Goal: Browse casually: Explore the website without a specific task or goal

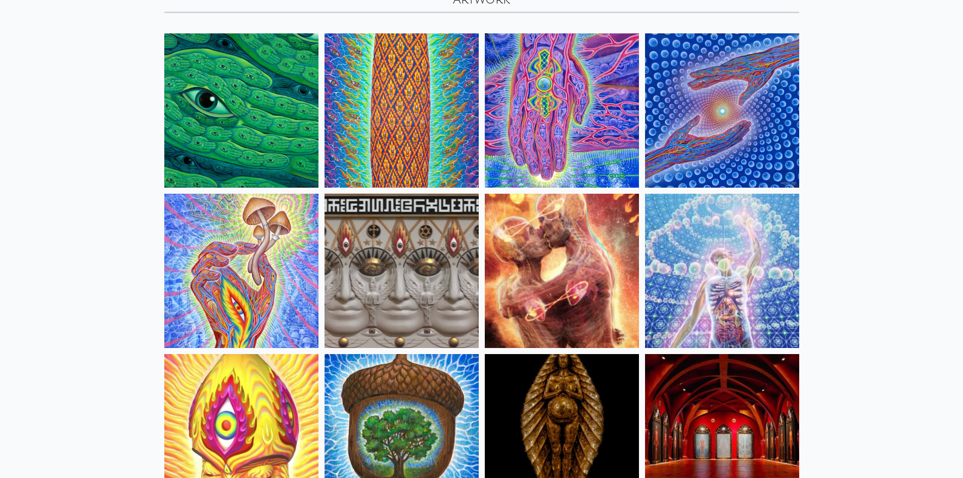
scroll to position [101, 0]
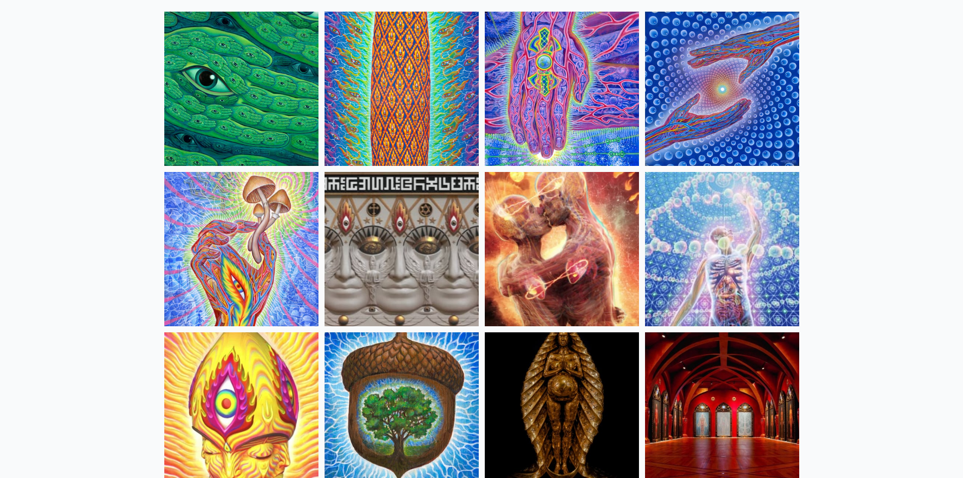
click at [587, 282] on img at bounding box center [562, 249] width 154 height 154
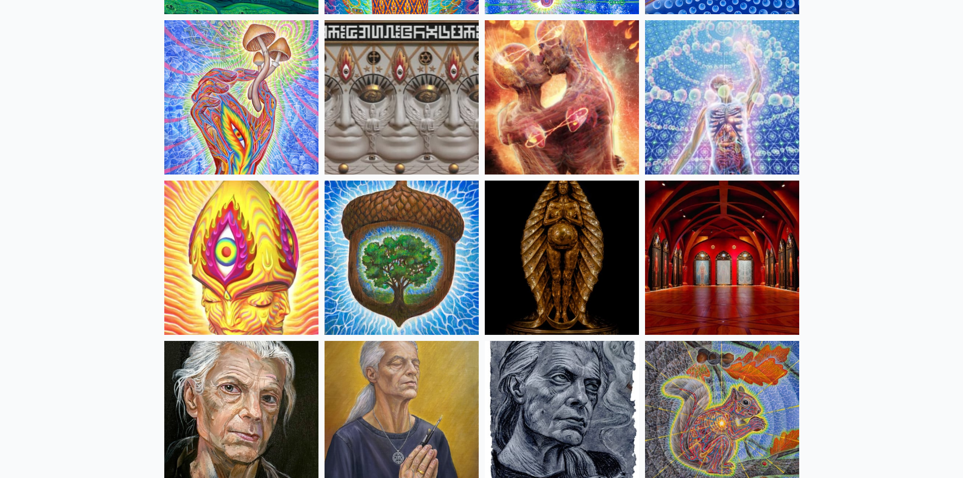
scroll to position [303, 0]
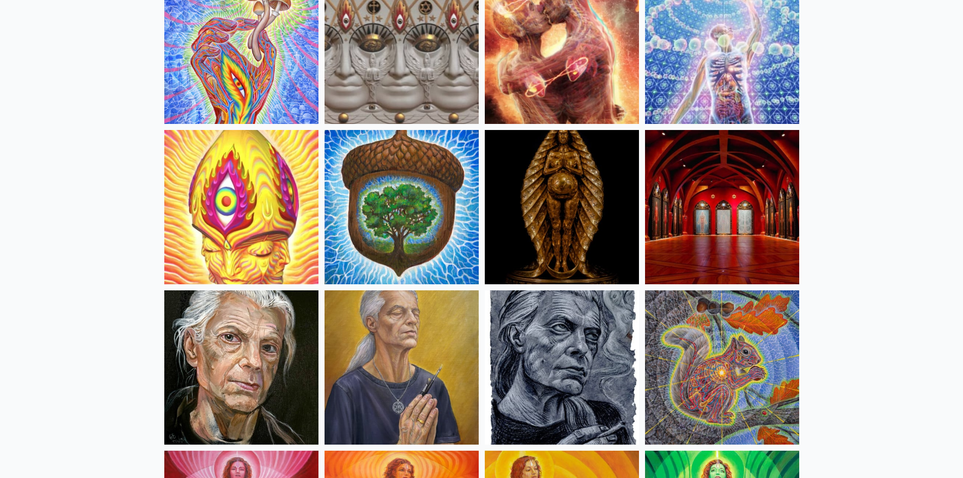
click at [545, 223] on img at bounding box center [562, 207] width 154 height 154
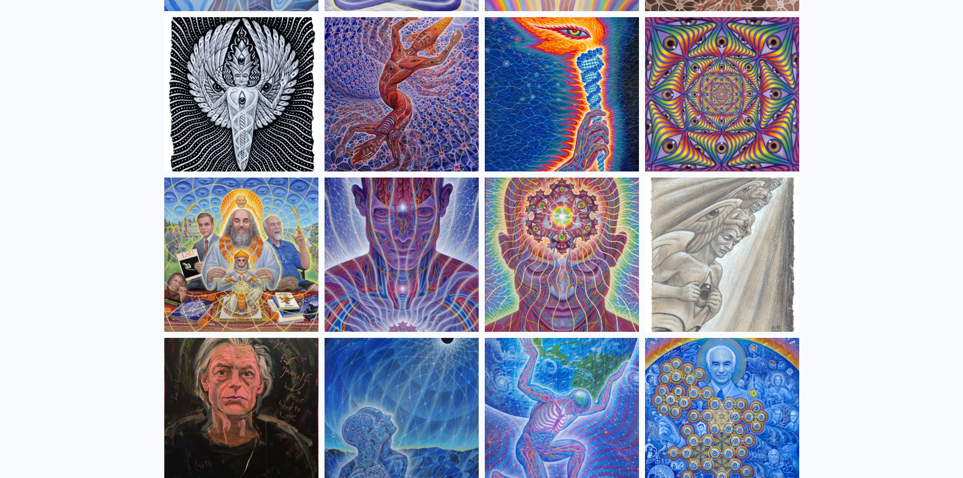
scroll to position [1062, 0]
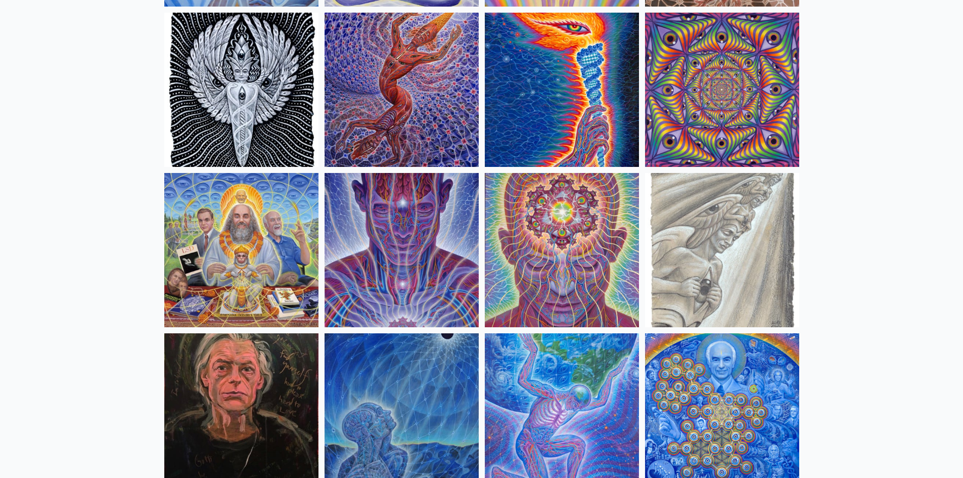
click at [268, 231] on img at bounding box center [241, 250] width 154 height 154
click at [690, 225] on img at bounding box center [722, 250] width 154 height 154
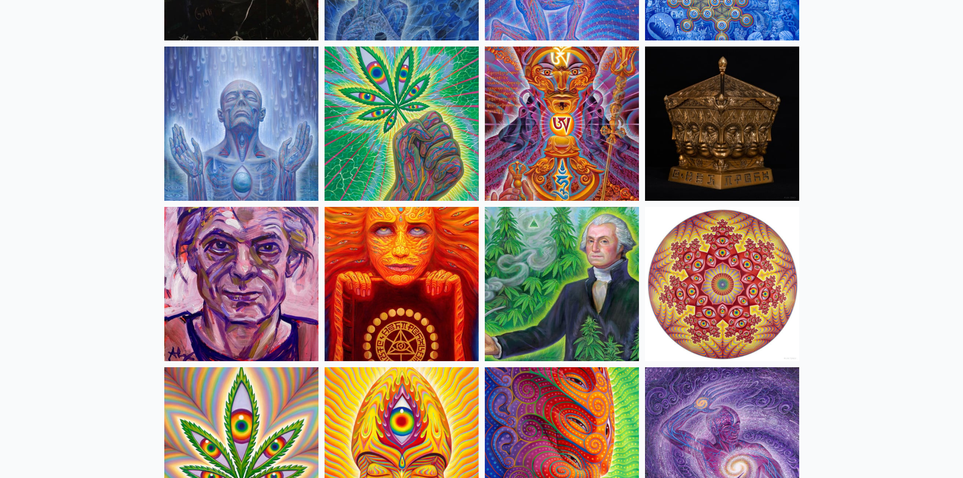
scroll to position [1517, 0]
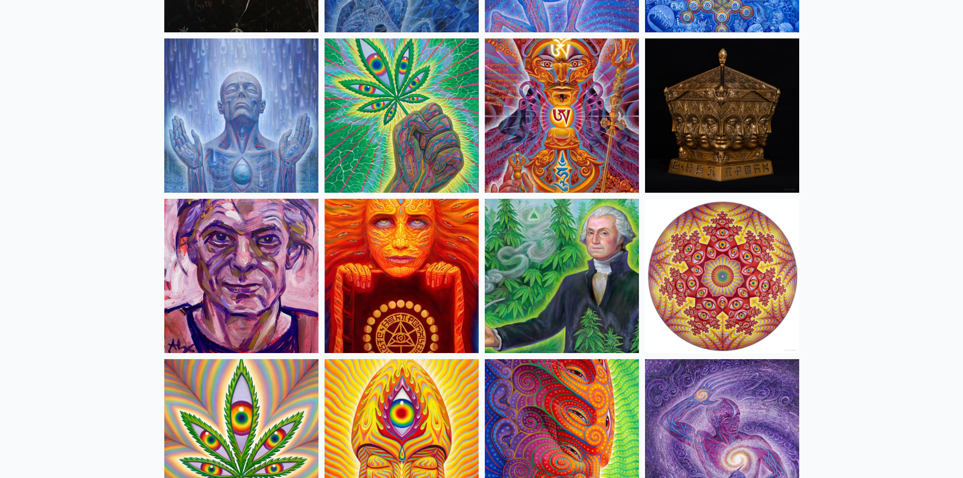
click at [533, 259] on img at bounding box center [562, 276] width 154 height 154
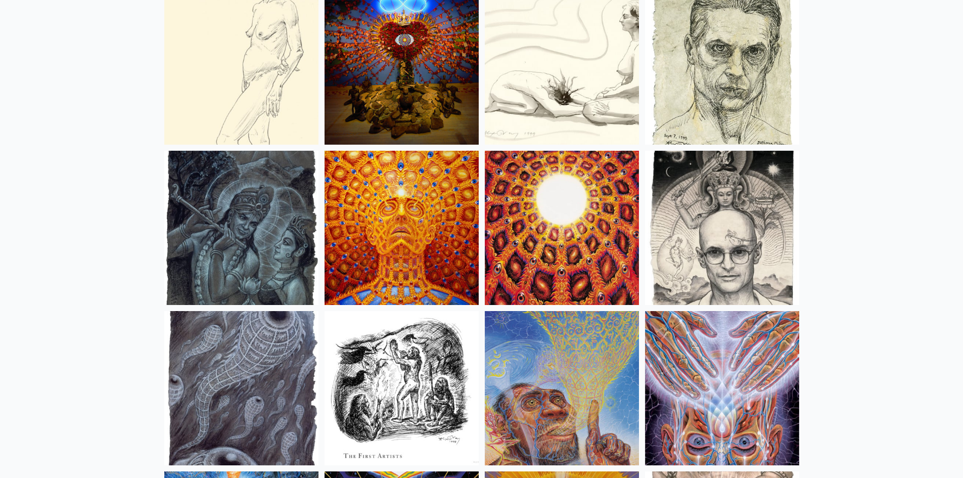
scroll to position [7026, 0]
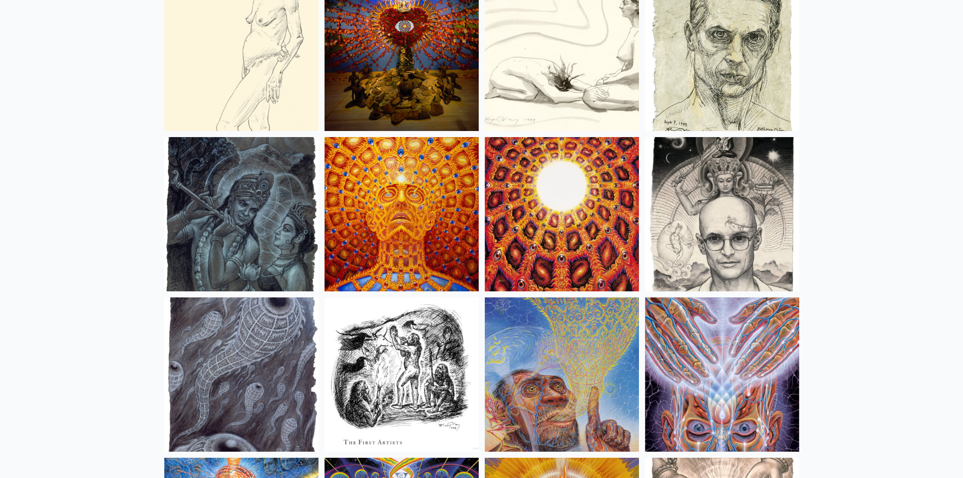
click at [709, 176] on img at bounding box center [722, 214] width 154 height 154
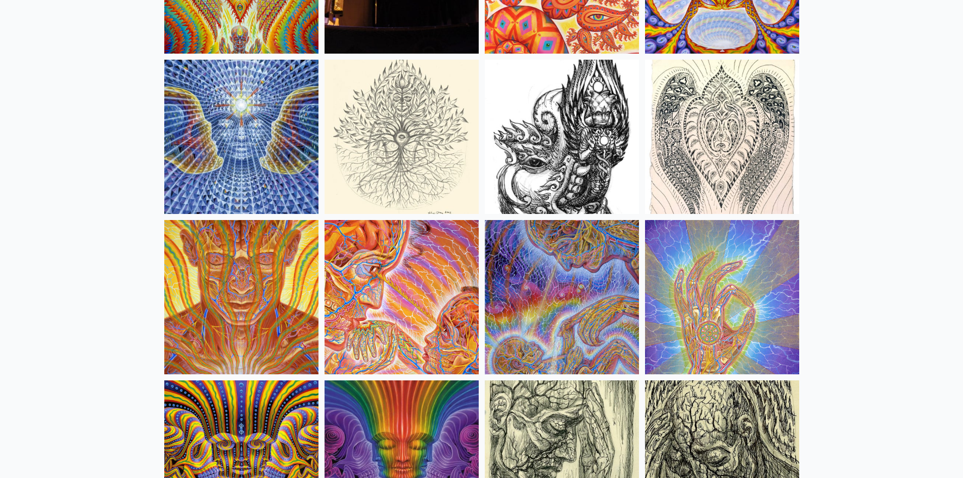
scroll to position [5611, 0]
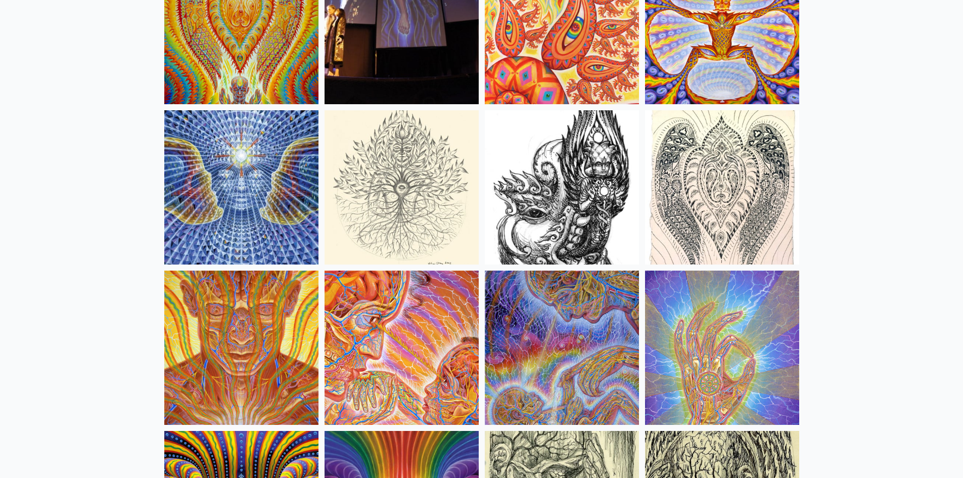
click at [593, 231] on img at bounding box center [562, 187] width 154 height 154
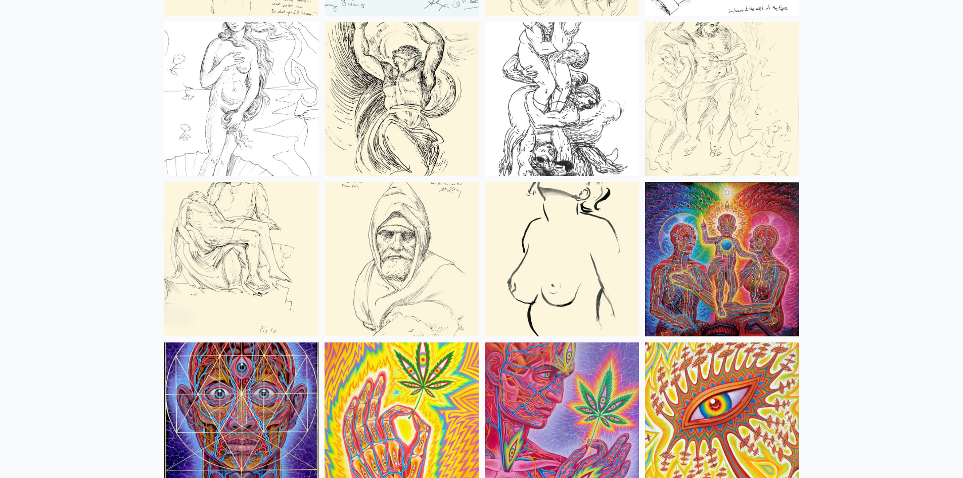
scroll to position [4095, 0]
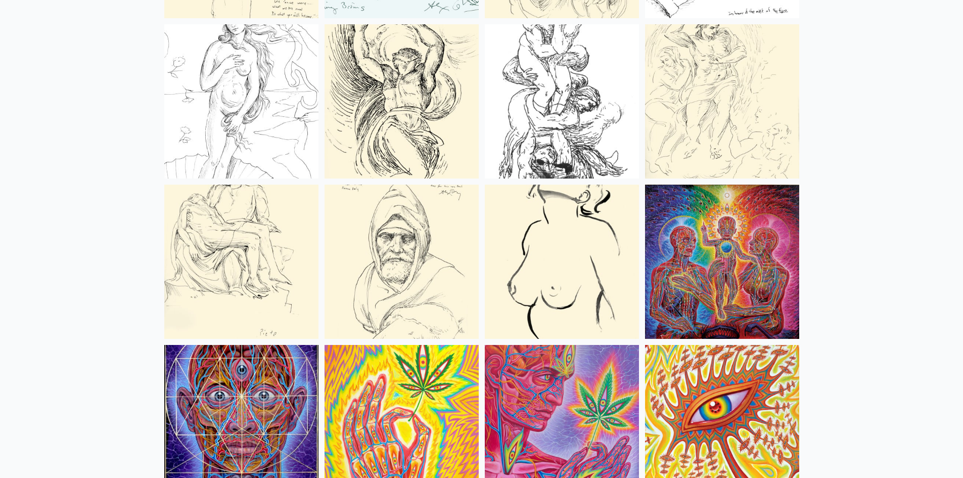
click at [744, 268] on img at bounding box center [722, 262] width 154 height 154
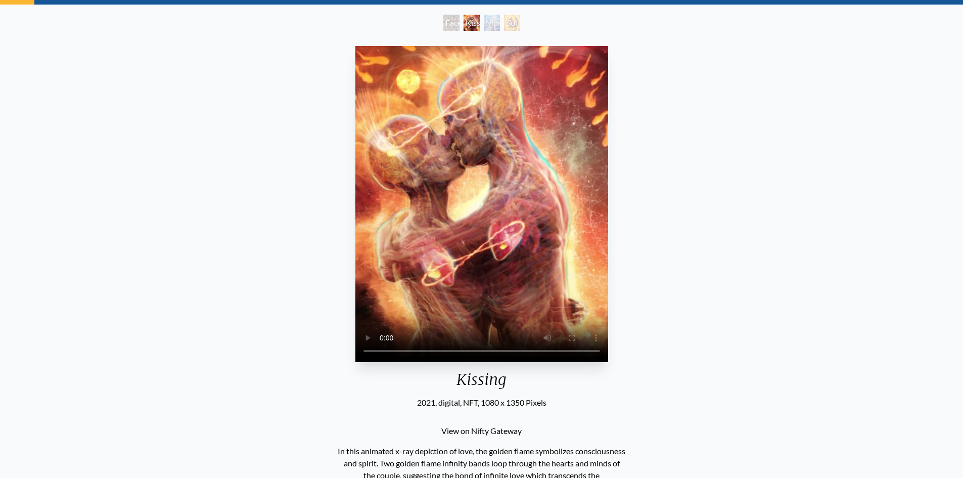
scroll to position [51, 0]
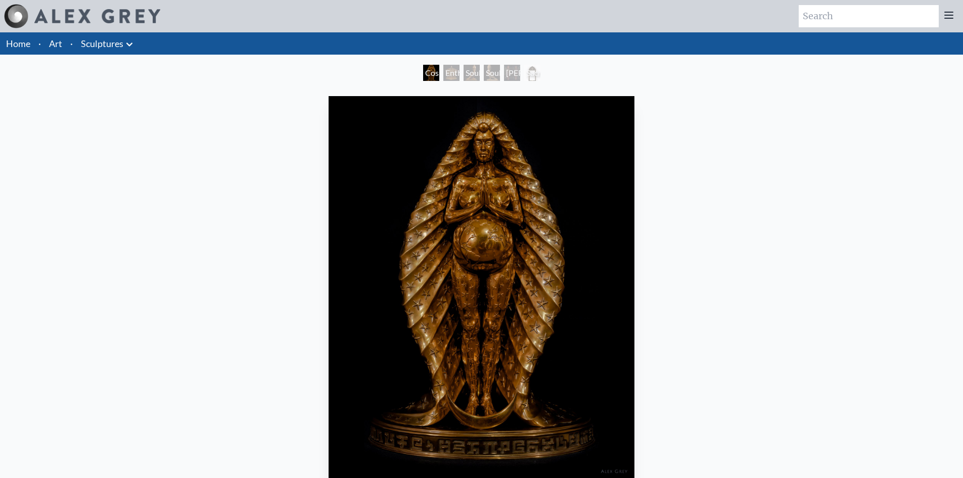
click at [445, 75] on div "Entheurn" at bounding box center [451, 73] width 16 height 16
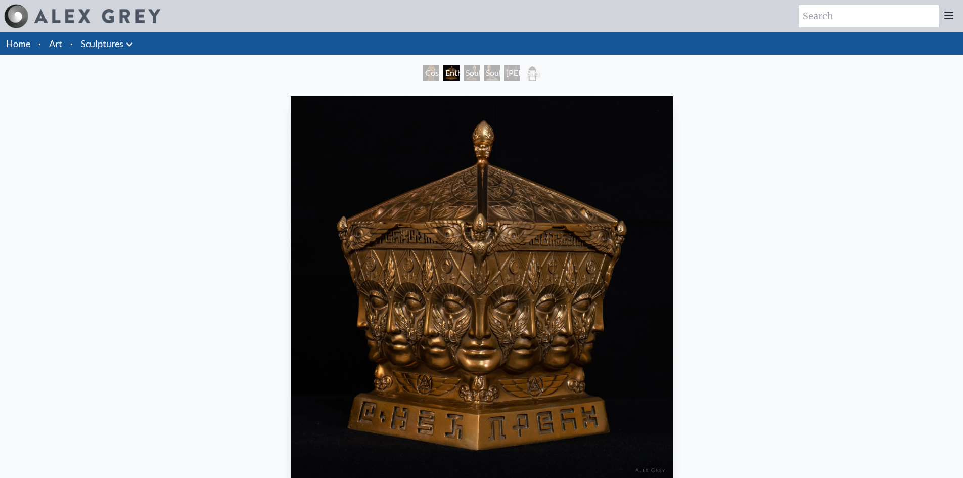
click at [480, 73] on div "Soulbird" at bounding box center [472, 73] width 16 height 16
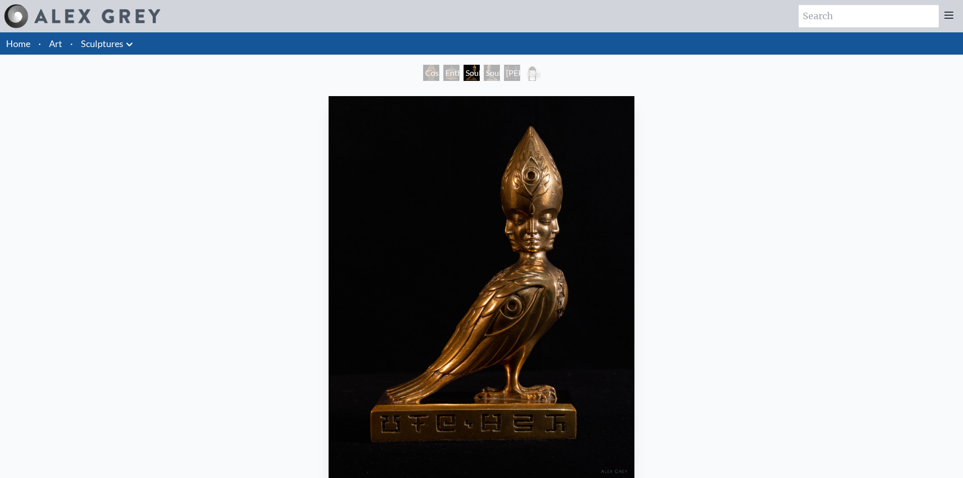
click at [512, 70] on div "Adam & Eve Doors" at bounding box center [512, 73] width 16 height 16
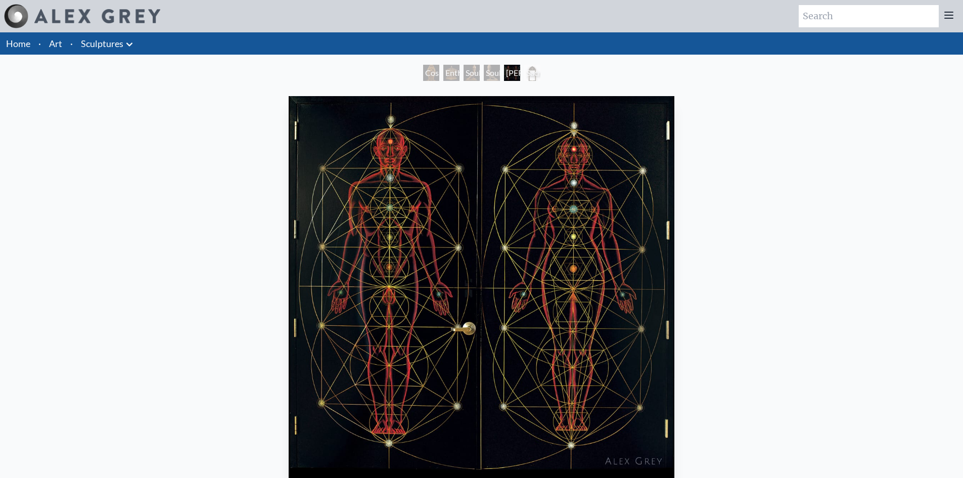
click at [540, 71] on div "Sacred Mirrors Frame" at bounding box center [532, 73] width 16 height 16
click at [439, 71] on div "Cosmic Mother" at bounding box center [431, 73] width 16 height 16
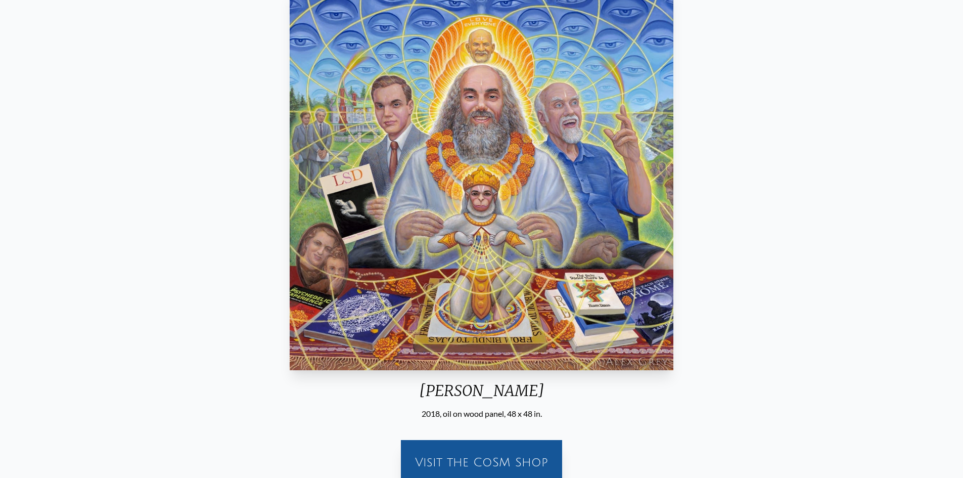
scroll to position [46, 0]
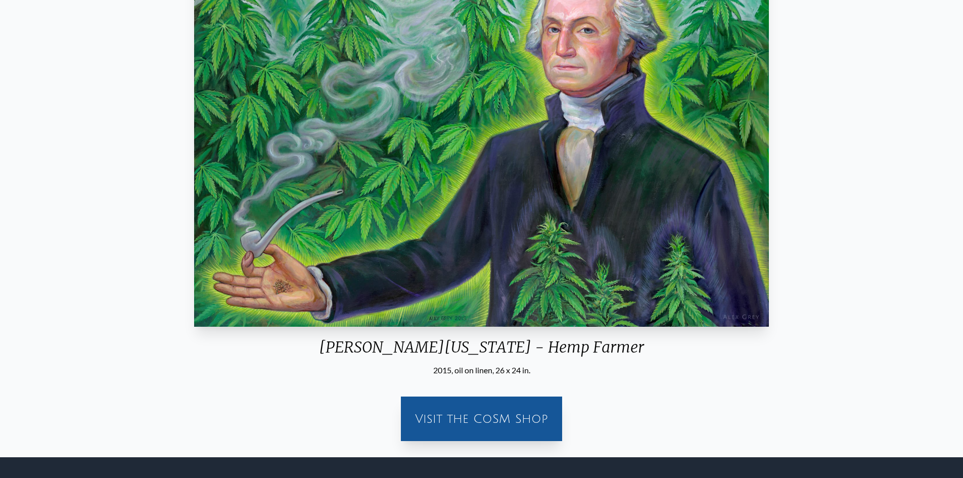
scroll to position [248, 0]
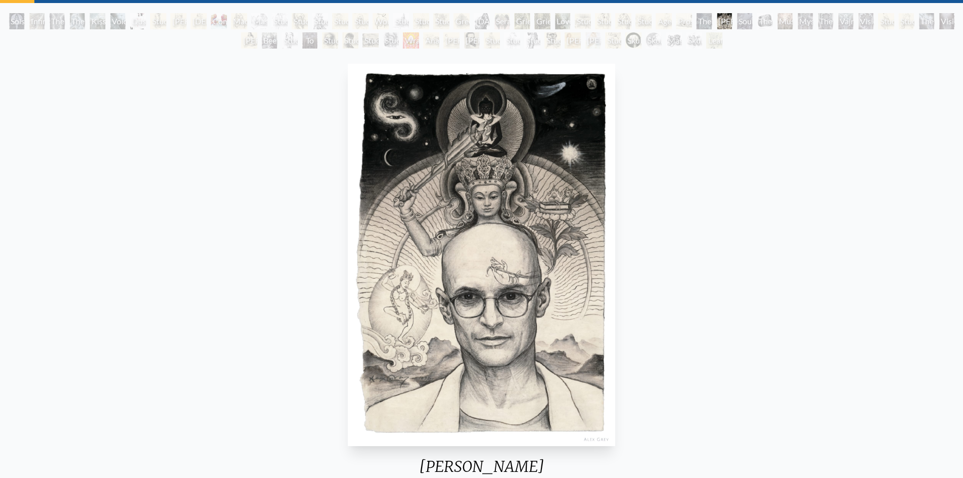
scroll to position [51, 0]
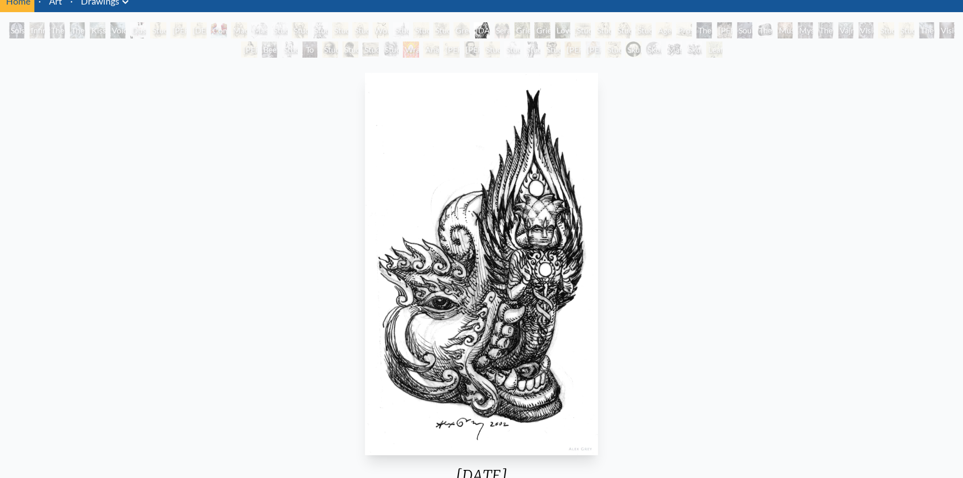
scroll to position [101, 0]
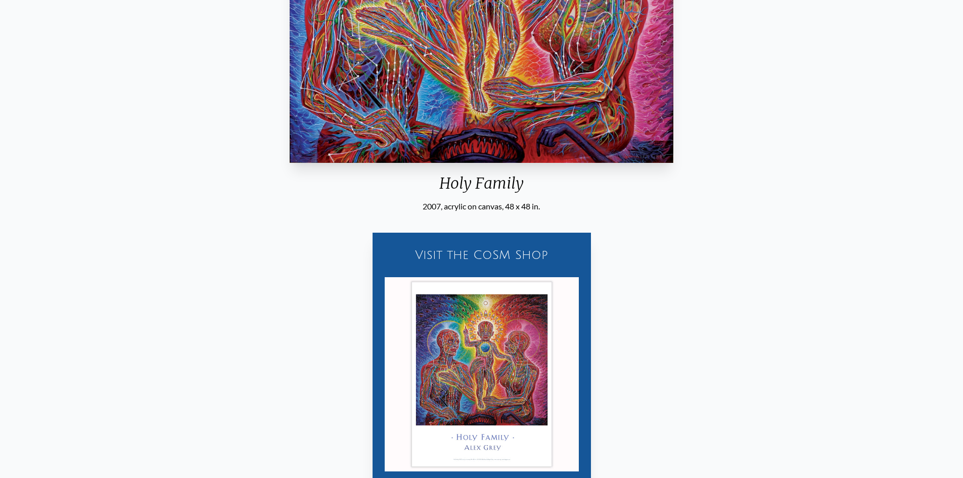
scroll to position [152, 0]
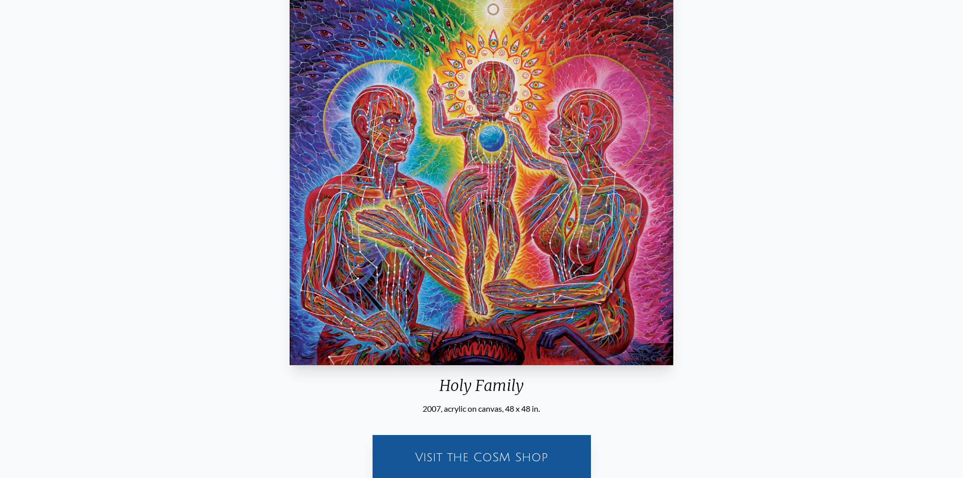
click at [493, 190] on img "29 / 133" at bounding box center [481, 174] width 383 height 382
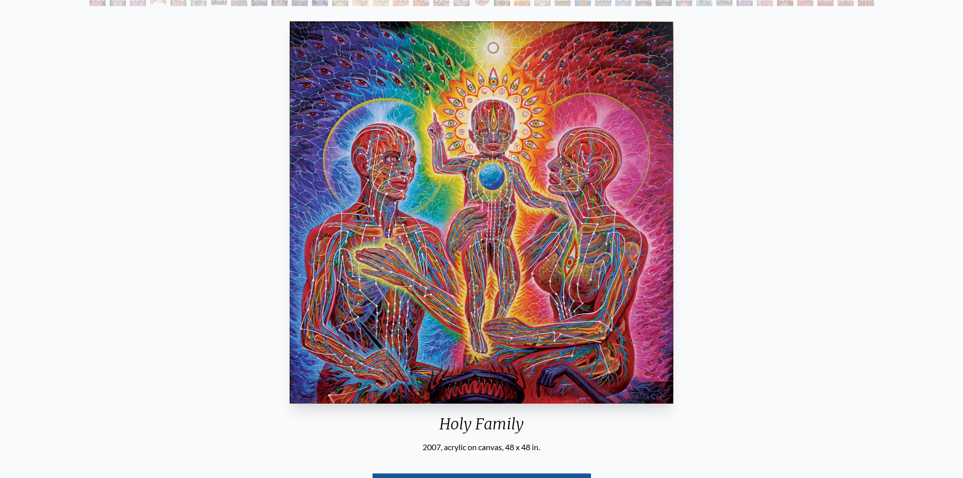
scroll to position [202, 0]
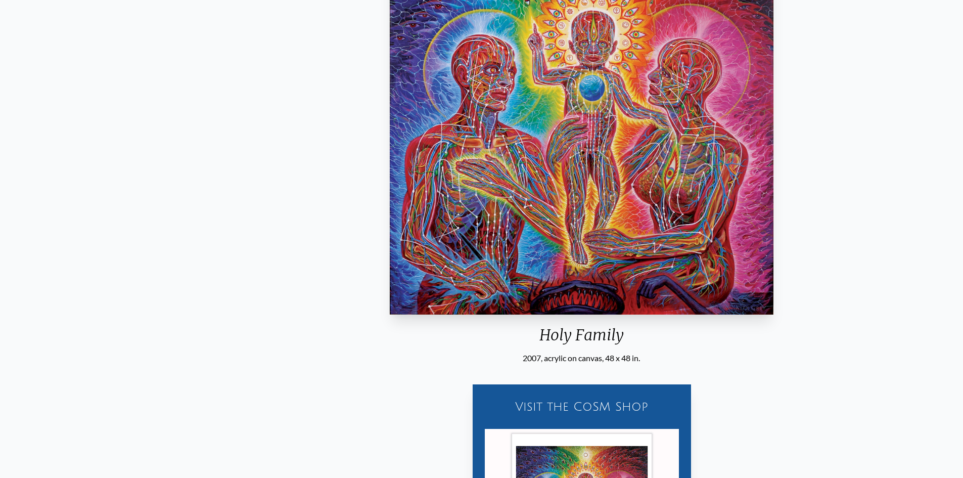
click at [540, 334] on div "Holy Family" at bounding box center [581, 339] width 391 height 26
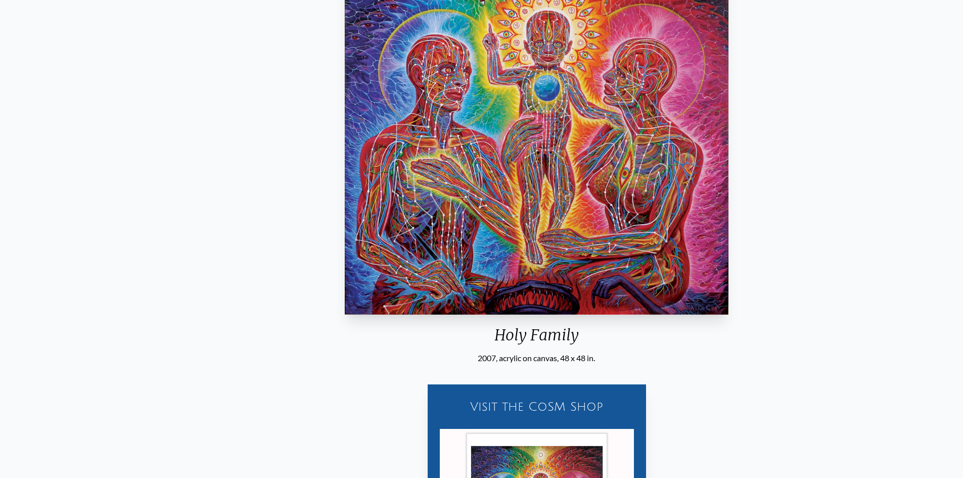
click at [502, 330] on div "Holy Family" at bounding box center [536, 339] width 391 height 26
